Goal: Task Accomplishment & Management: Use online tool/utility

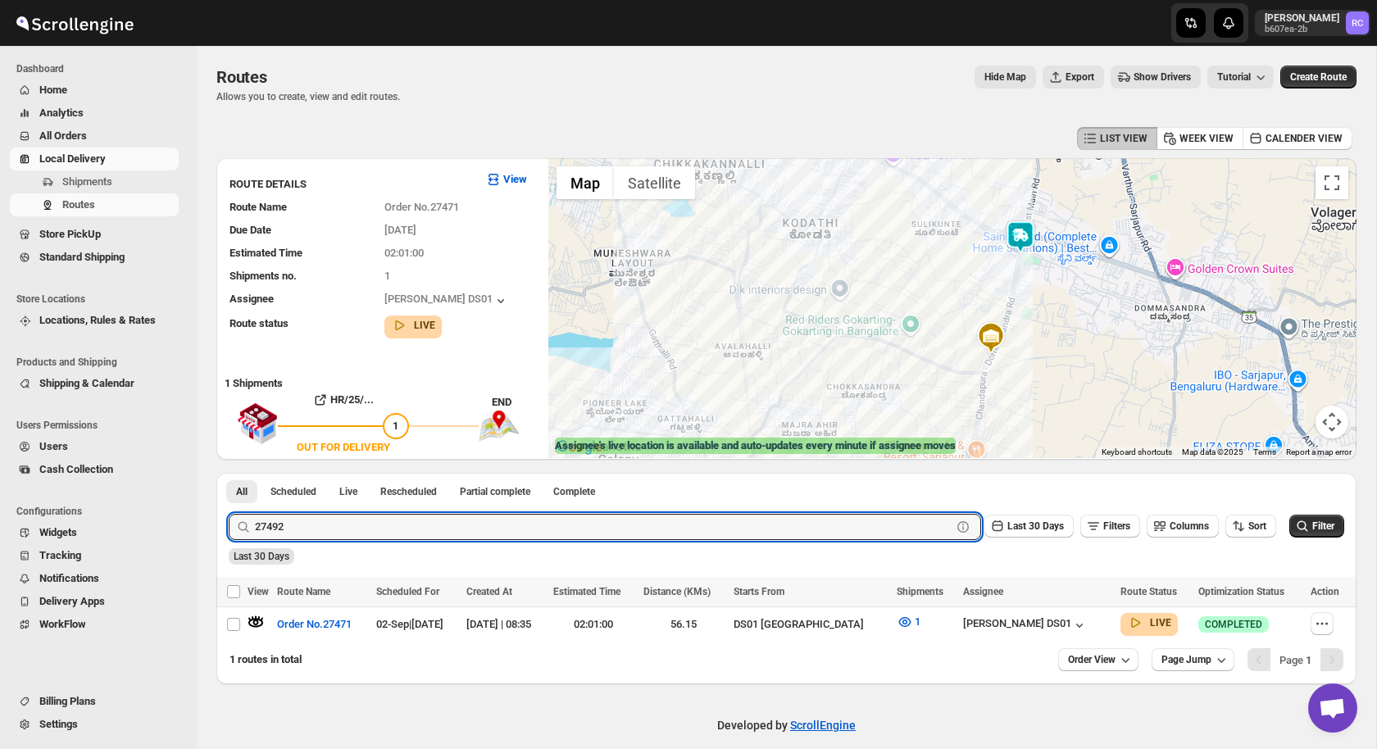
click at [229, 473] on button "Submit" at bounding box center [252, 481] width 47 height 17
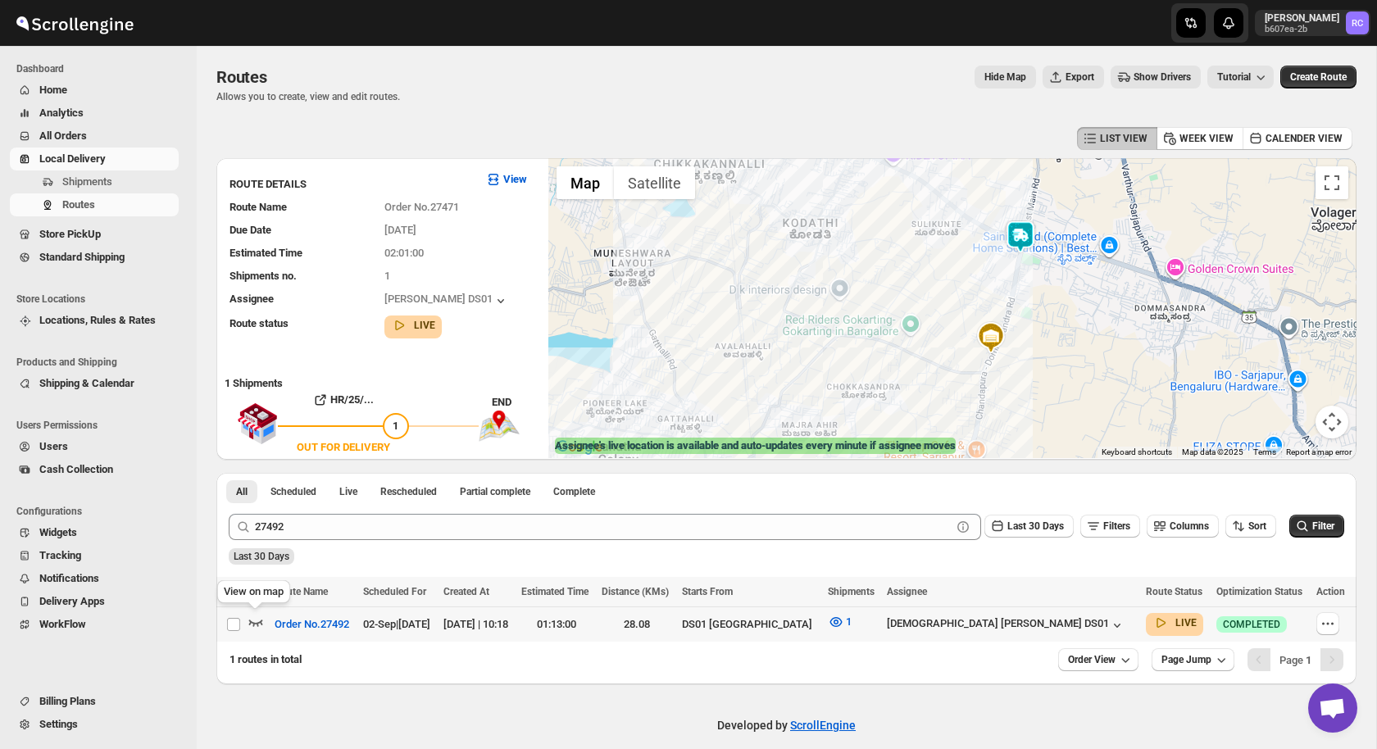
click at [255, 622] on icon "button" at bounding box center [256, 623] width 14 height 7
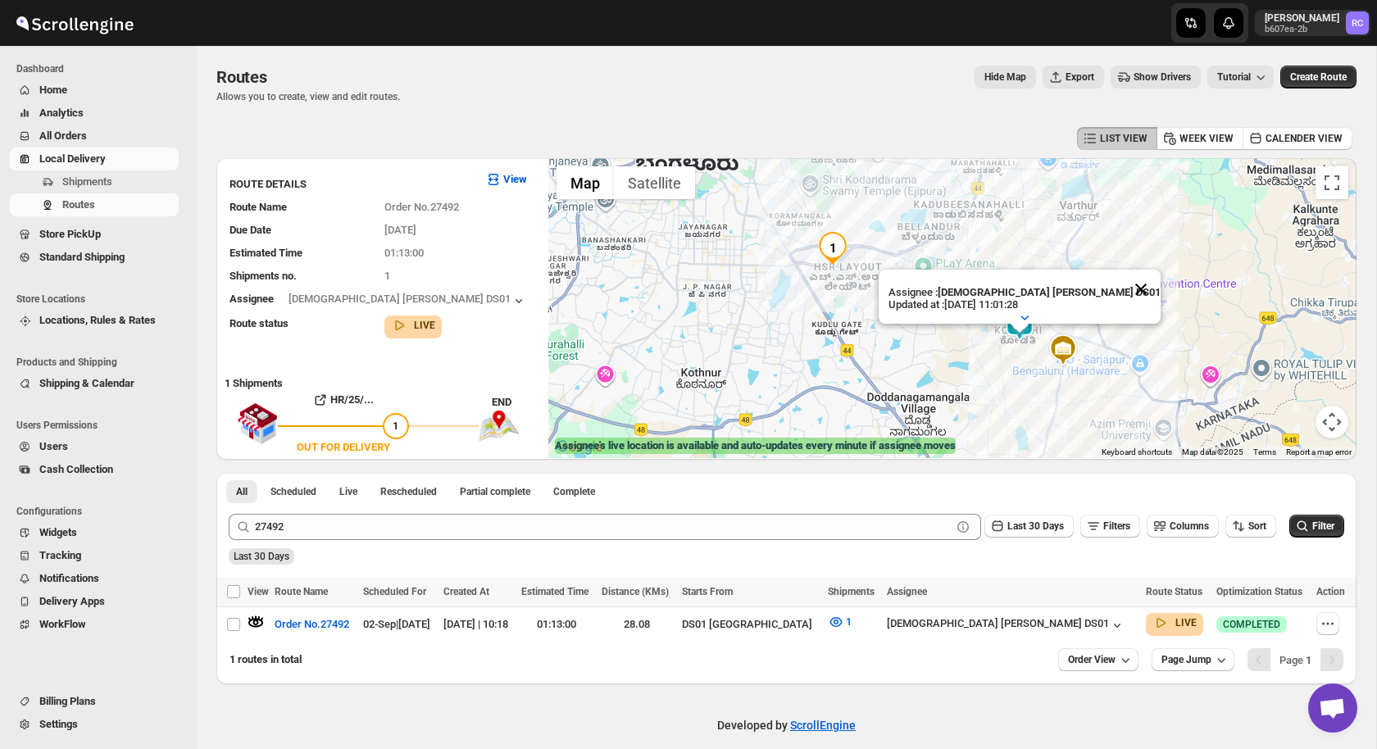
click at [1121, 289] on button "Close" at bounding box center [1140, 289] width 39 height 39
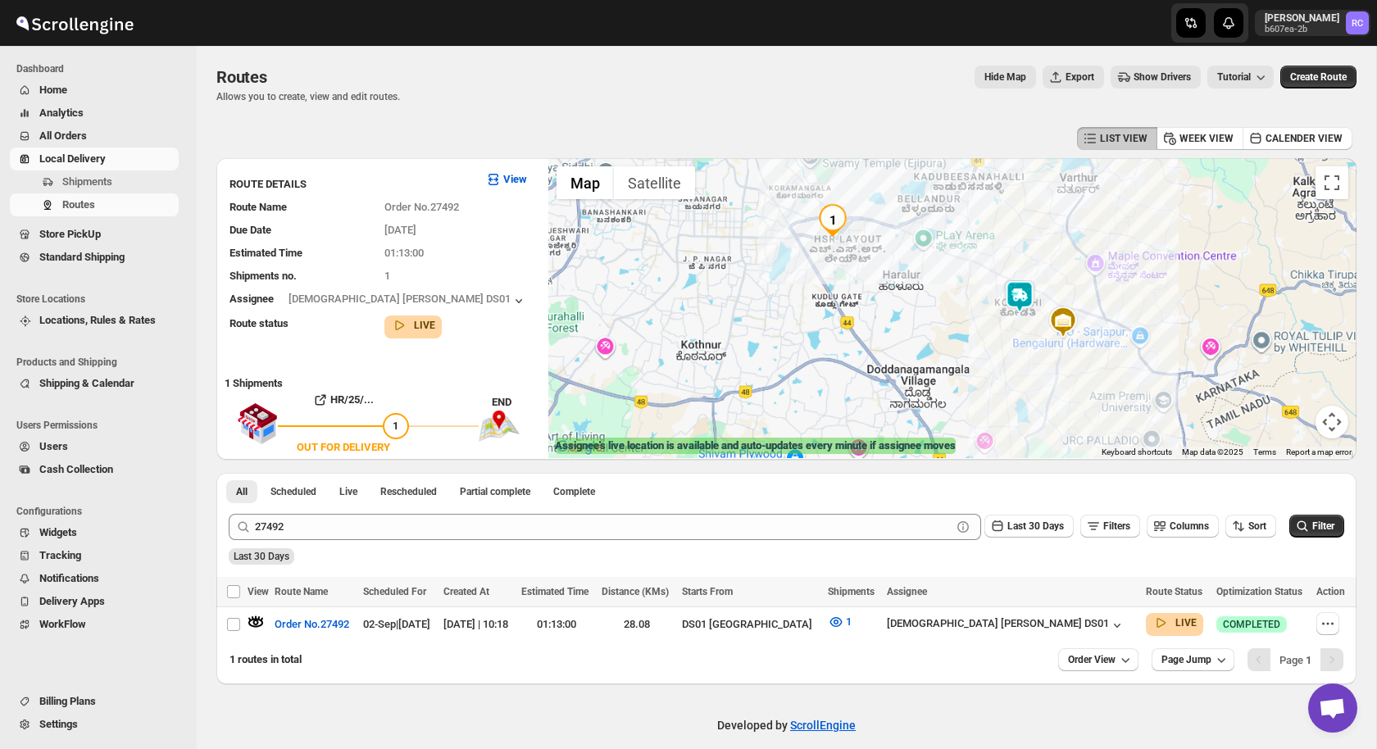
drag, startPoint x: 1007, startPoint y: 288, endPoint x: 965, endPoint y: 330, distance: 60.3
click at [1003, 313] on img at bounding box center [1019, 296] width 33 height 33
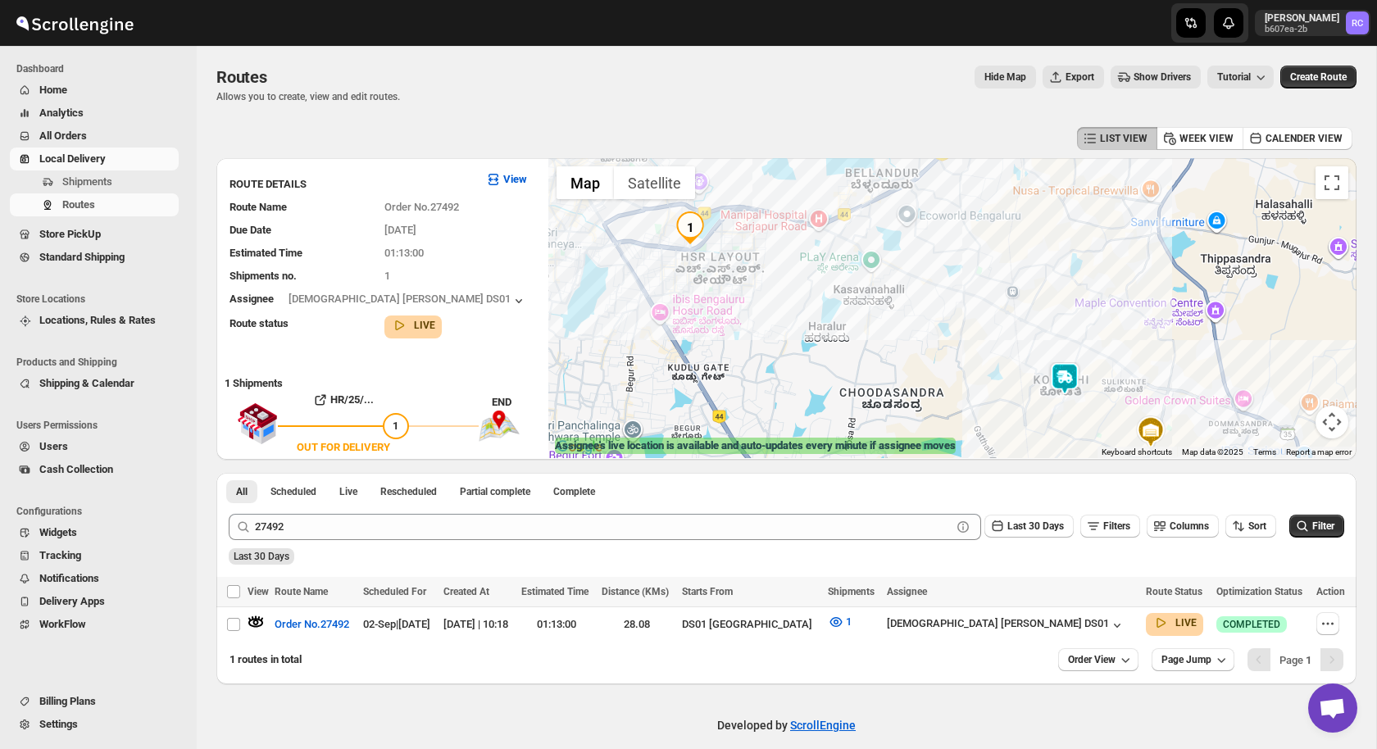
drag, startPoint x: 934, startPoint y: 304, endPoint x: 1017, endPoint y: 357, distance: 98.7
click at [1018, 357] on div at bounding box center [952, 308] width 808 height 300
click at [1074, 372] on img at bounding box center [1064, 378] width 33 height 33
click at [1069, 376] on img at bounding box center [1064, 378] width 33 height 33
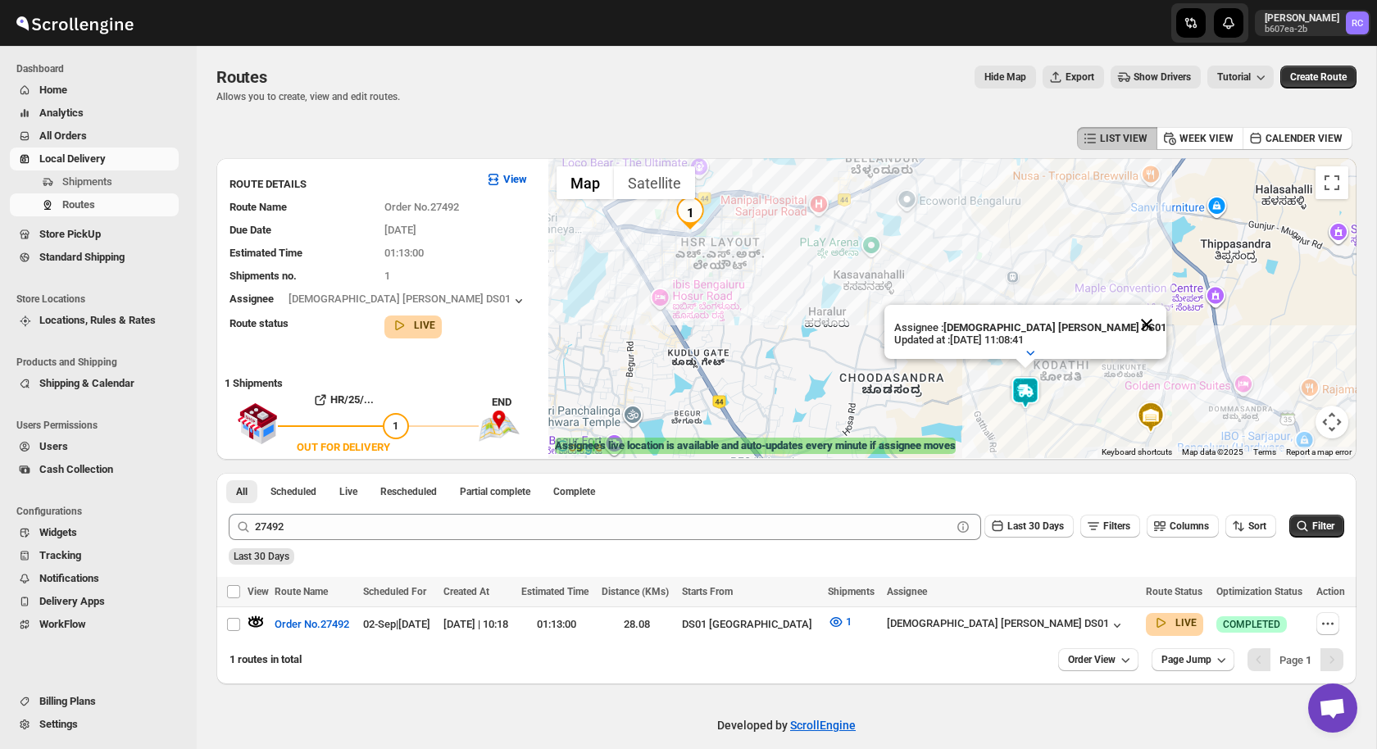
click at [1127, 322] on button "Close" at bounding box center [1146, 324] width 39 height 39
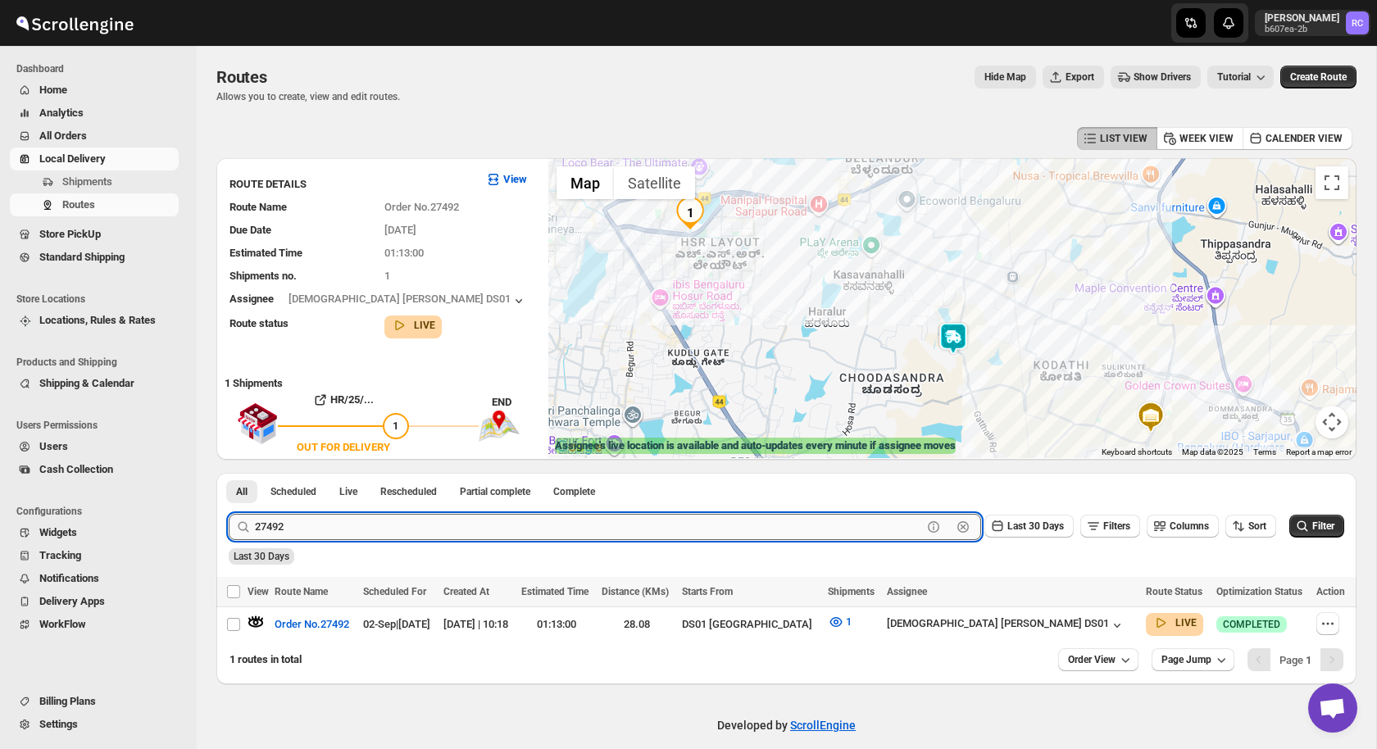
click at [329, 525] on input "27492" at bounding box center [588, 527] width 667 height 26
paste input "8"
type input "27498"
click at [229, 473] on button "Submit" at bounding box center [252, 481] width 47 height 17
